Goal: Task Accomplishment & Management: Manage account settings

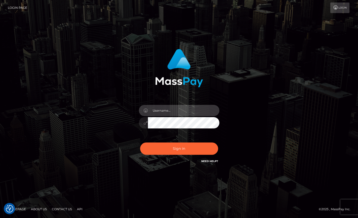
type input "[EMAIL_ADDRESS][DOMAIN_NAME]"
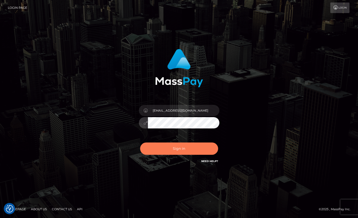
click at [176, 147] on button "Sign in" at bounding box center [179, 149] width 78 height 12
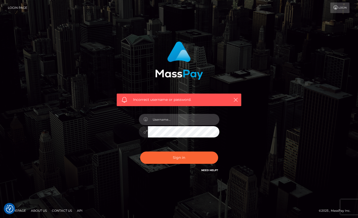
type input "[EMAIL_ADDRESS][DOMAIN_NAME]"
click at [179, 158] on button "Sign in" at bounding box center [179, 158] width 78 height 12
type input "yourgoddesslanaa@gmail.com"
click at [179, 158] on button "Sign in" at bounding box center [179, 158] width 78 height 12
type input "[EMAIL_ADDRESS][DOMAIN_NAME]"
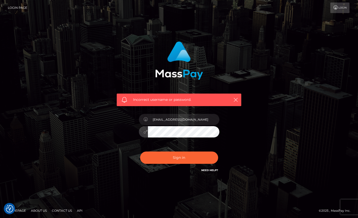
click at [236, 193] on div "Incorrect username or password. yourgoddesslanaa@gmail.com" at bounding box center [179, 110] width 358 height 220
click at [209, 173] on div "Need Help?" at bounding box center [209, 171] width 17 height 6
click at [205, 170] on link "Need Help?" at bounding box center [209, 170] width 17 height 3
click at [175, 150] on div "Sign in Need Help?" at bounding box center [179, 160] width 88 height 22
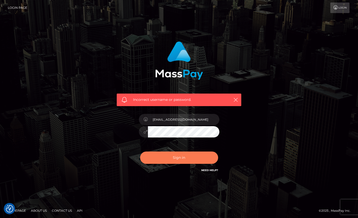
click at [174, 158] on button "Sign in" at bounding box center [179, 158] width 78 height 12
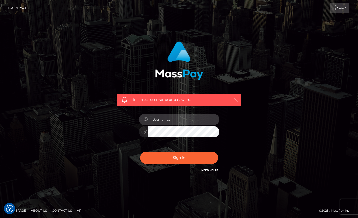
click at [176, 125] on input "text" at bounding box center [183, 119] width 71 height 11
type input "[EMAIL_ADDRESS][DOMAIN_NAME]"
click at [179, 158] on button "Sign in" at bounding box center [179, 158] width 78 height 12
type input "[EMAIL_ADDRESS][DOMAIN_NAME]"
click at [179, 158] on button "Sign in" at bounding box center [179, 158] width 78 height 12
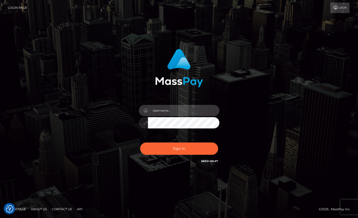
type input "[EMAIL_ADDRESS][DOMAIN_NAME]"
